Goal: Navigation & Orientation: Find specific page/section

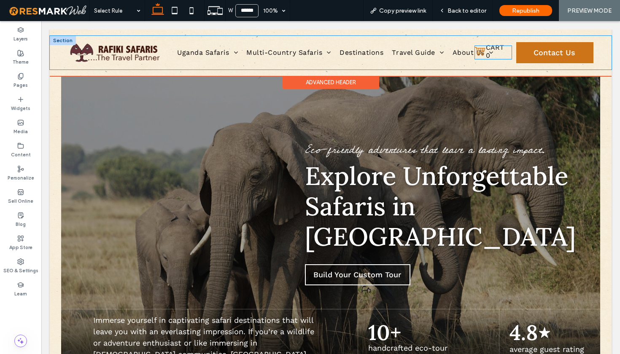
click at [474, 57] on icon at bounding box center [479, 51] width 11 height 11
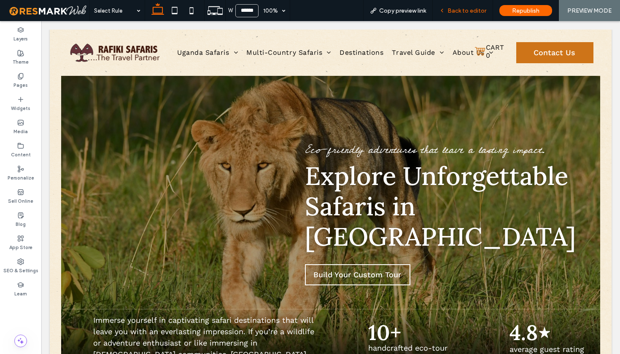
click at [464, 11] on span "Back to editor" at bounding box center [466, 10] width 39 height 7
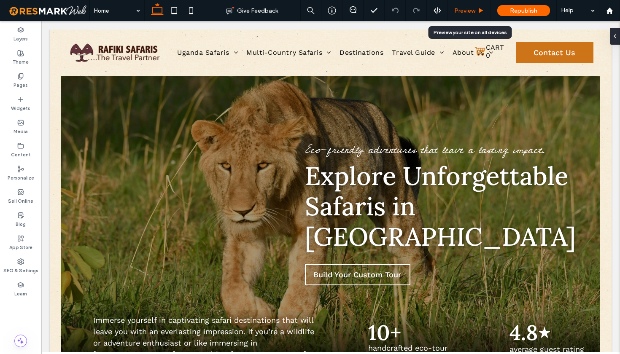
click at [470, 10] on span "Preview" at bounding box center [464, 10] width 21 height 7
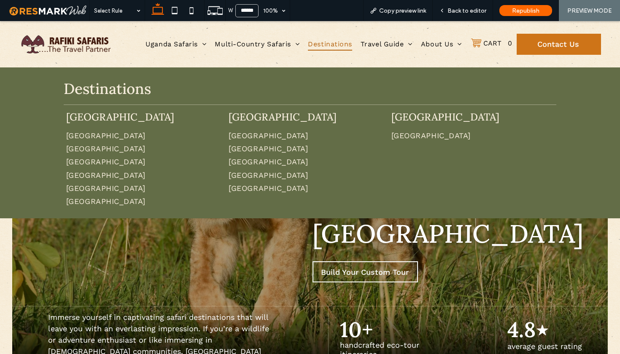
click at [334, 43] on span "Destinations" at bounding box center [330, 44] width 44 height 12
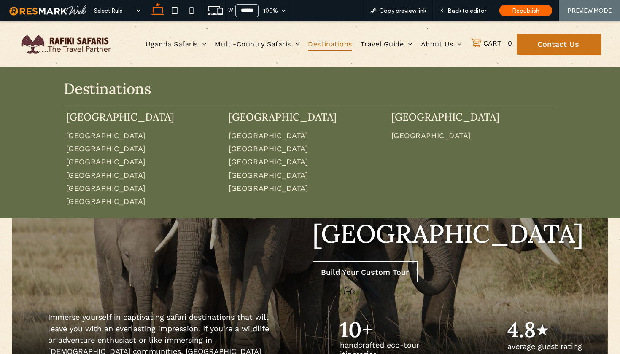
click at [335, 45] on span "Destinations" at bounding box center [330, 44] width 44 height 12
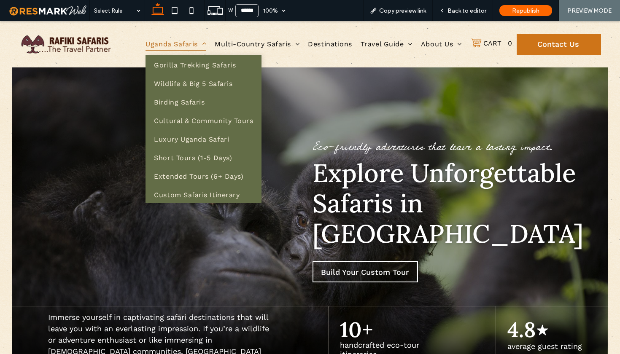
click at [163, 45] on span "Uganda Safaris" at bounding box center [175, 44] width 61 height 12
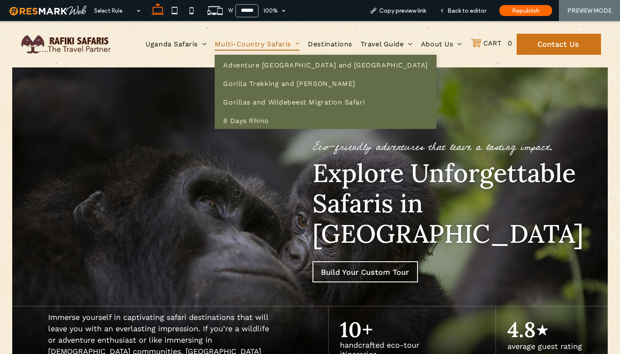
click at [253, 43] on span "Multi-Country Safaris" at bounding box center [257, 44] width 85 height 12
click at [251, 44] on span "Multi-Country Safaris" at bounding box center [257, 44] width 85 height 12
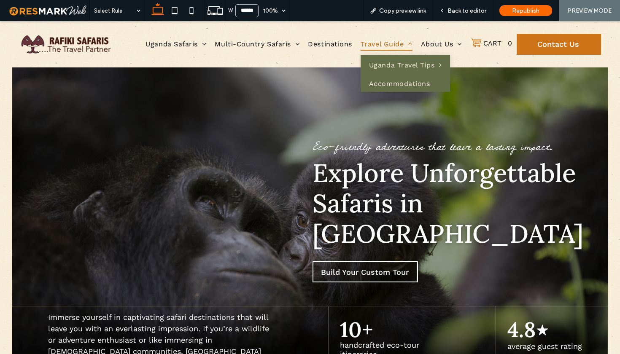
click at [372, 46] on span "Travel Guide" at bounding box center [387, 44] width 52 height 12
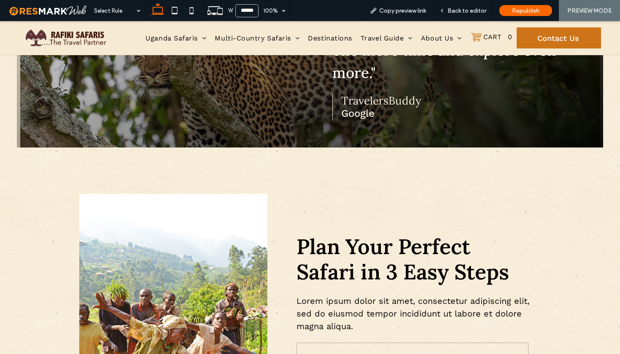
scroll to position [3105, 0]
